Goal: Check status: Check status

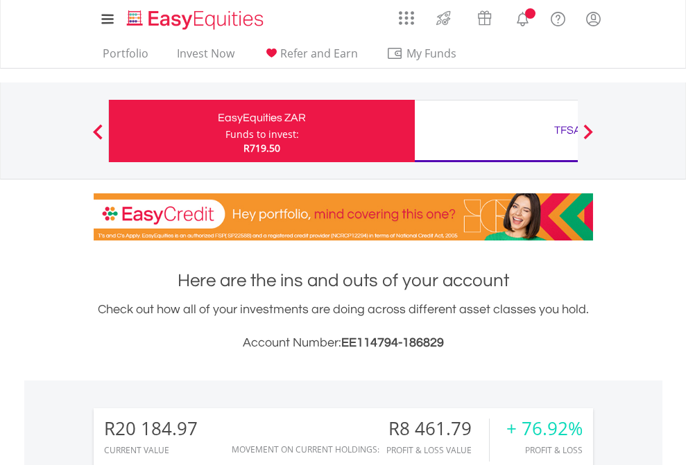
scroll to position [133, 218]
click at [225, 131] on div "Funds to invest:" at bounding box center [262, 135] width 74 height 14
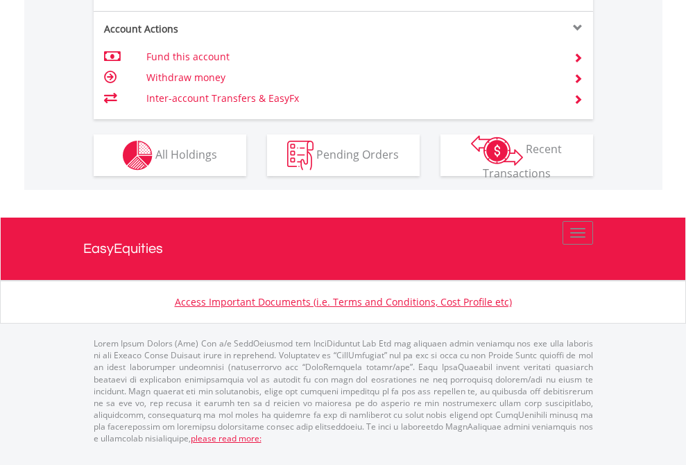
scroll to position [1357, 0]
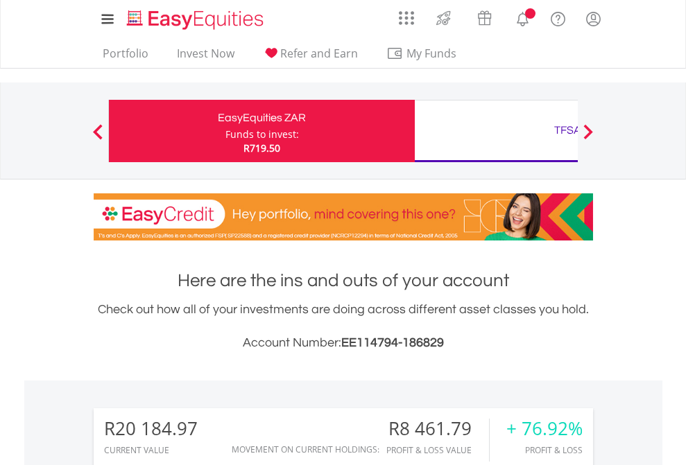
scroll to position [133, 218]
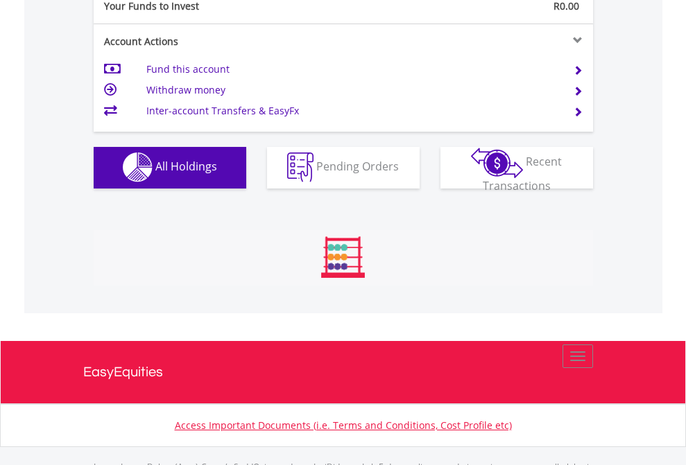
scroll to position [1373, 0]
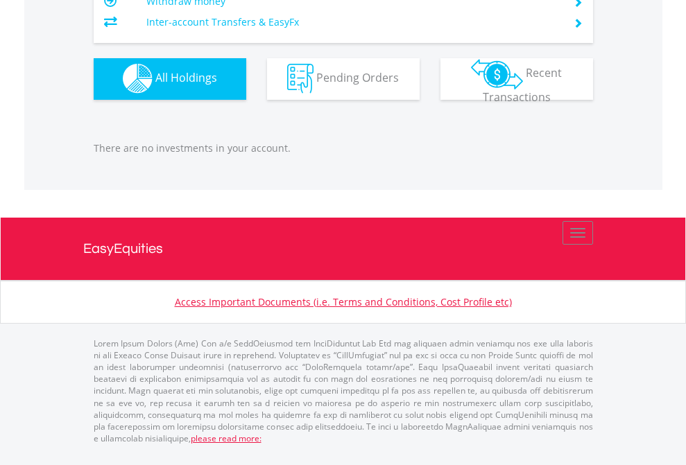
scroll to position [133, 218]
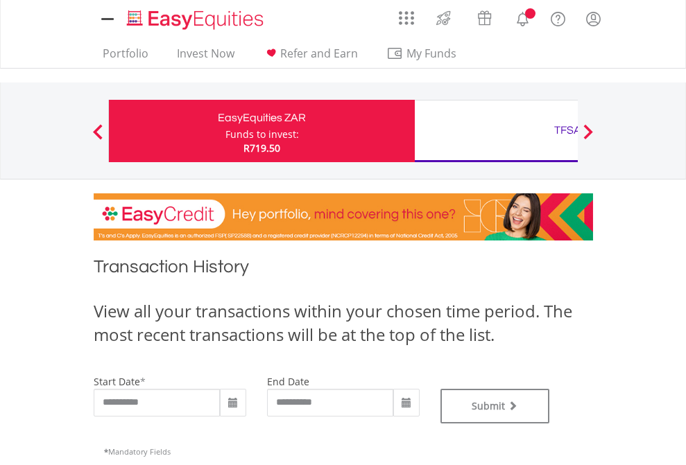
type input "**********"
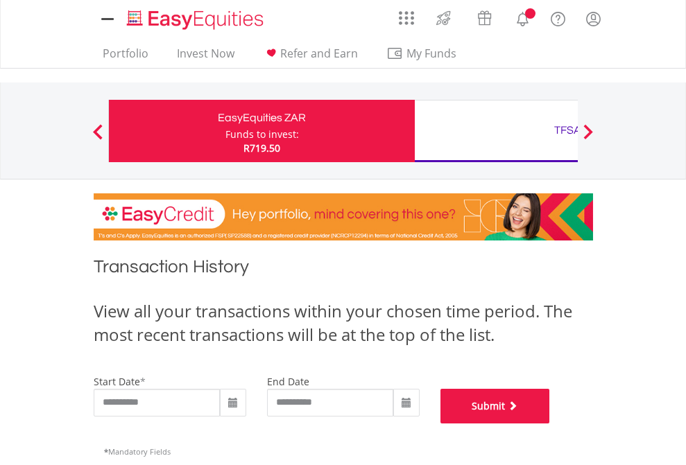
click at [550, 424] on button "Submit" at bounding box center [495, 406] width 110 height 35
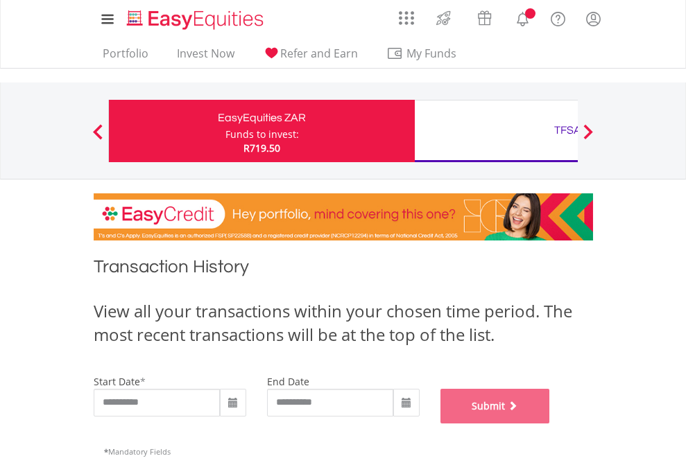
scroll to position [563, 0]
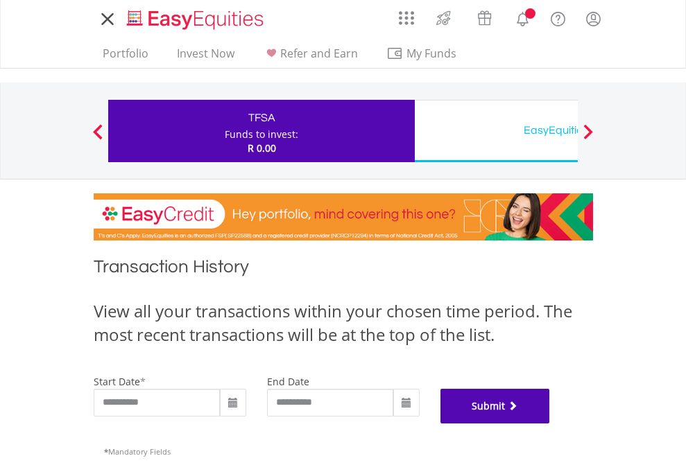
click at [550, 424] on button "Submit" at bounding box center [495, 406] width 110 height 35
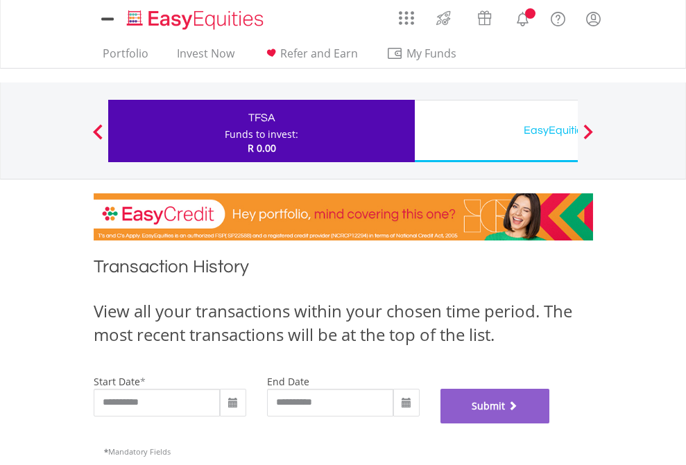
scroll to position [563, 0]
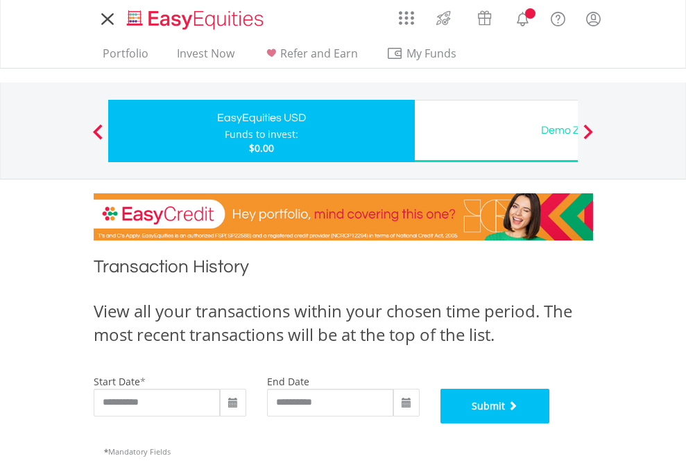
click at [550, 424] on button "Submit" at bounding box center [495, 406] width 110 height 35
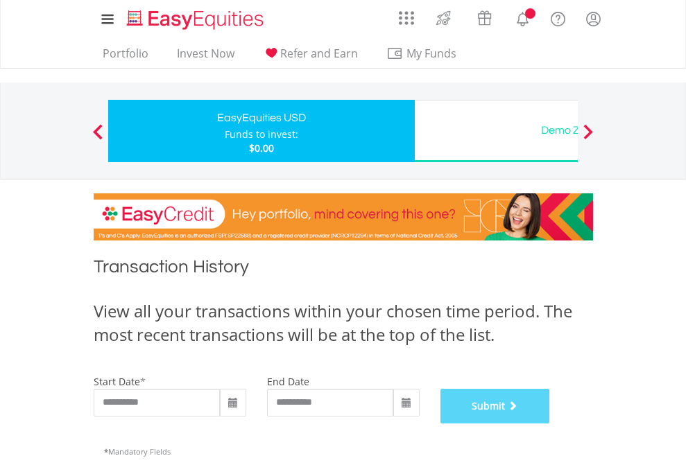
scroll to position [563, 0]
